Goal: Check status

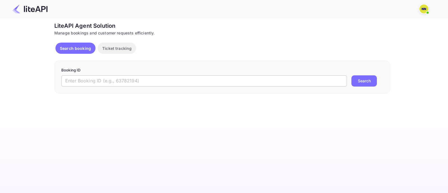
drag, startPoint x: 86, startPoint y: 80, endPoint x: 97, endPoint y: 83, distance: 11.6
click at [87, 80] on input "text" at bounding box center [203, 80] width 285 height 11
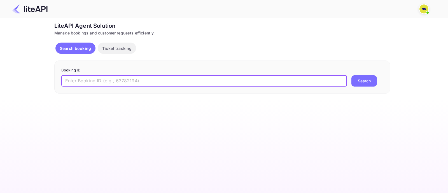
paste input "7361767"
type input "7361767"
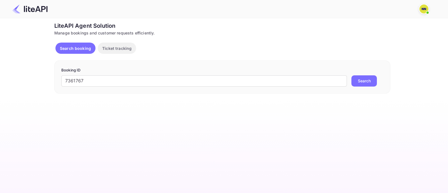
click at [370, 80] on button "Search" at bounding box center [363, 80] width 25 height 11
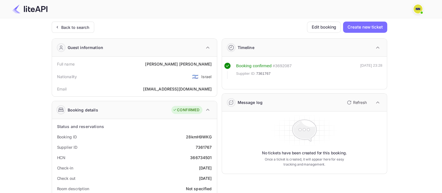
click at [204, 155] on div "366734501" at bounding box center [201, 157] width 22 height 6
click at [204, 154] on div "366734501" at bounding box center [201, 157] width 22 height 6
copy div "366734501"
click at [74, 25] on div "Back to search" at bounding box center [75, 27] width 28 height 6
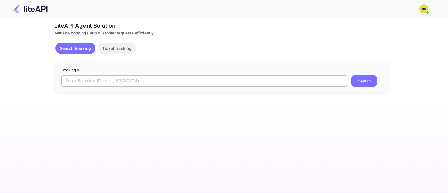
click at [89, 79] on input "text" at bounding box center [203, 80] width 285 height 11
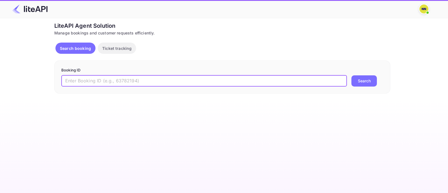
paste input "8029577"
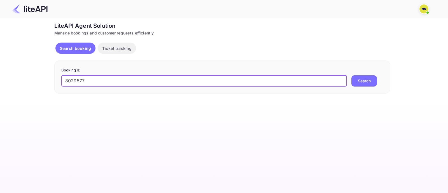
type input "8029577"
click at [367, 82] on button "Search" at bounding box center [363, 80] width 25 height 11
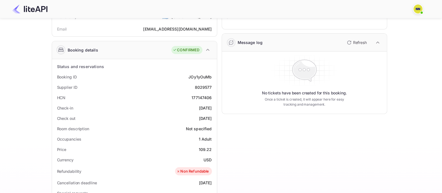
scroll to position [60, 0]
click at [199, 95] on div "177147406" at bounding box center [202, 98] width 20 height 6
copy div "177147406"
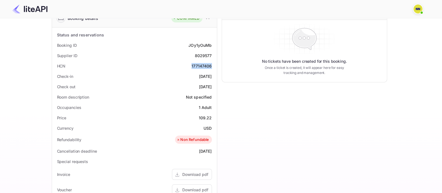
scroll to position [214, 0]
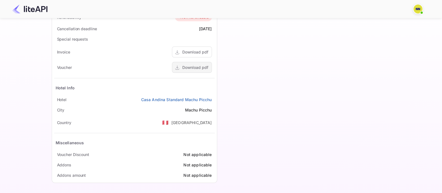
click at [197, 67] on div "Download pdf" at bounding box center [195, 67] width 26 height 6
